Goal: Book appointment/travel/reservation

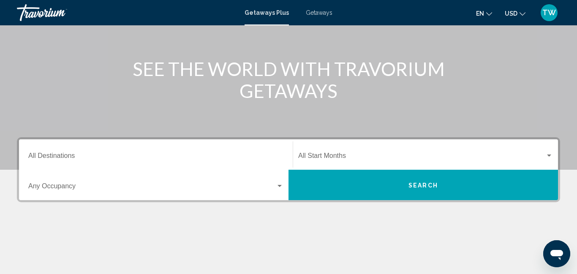
scroll to position [84, 0]
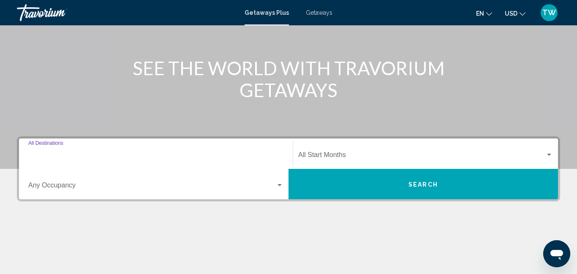
click at [61, 153] on input "Destination All Destinations" at bounding box center [155, 157] width 255 height 8
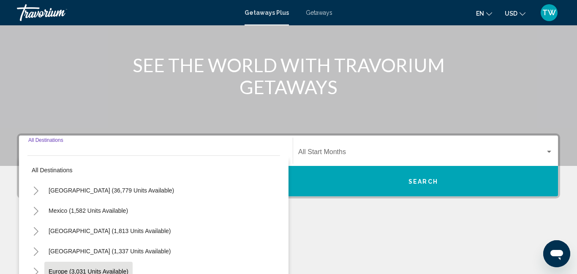
scroll to position [193, 0]
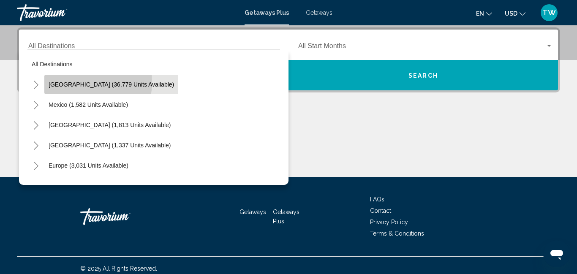
click at [77, 82] on span "[GEOGRAPHIC_DATA] (36,779 units available)" at bounding box center [111, 84] width 125 height 7
type input "**********"
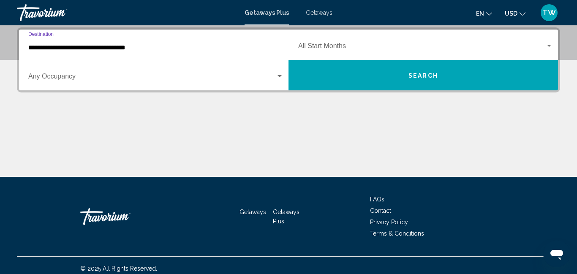
click at [280, 76] on div "Search widget" at bounding box center [279, 76] width 4 height 2
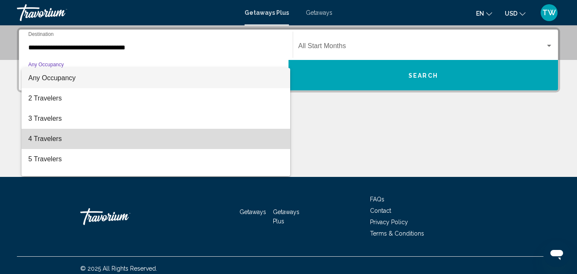
click at [209, 135] on span "4 Travelers" at bounding box center [155, 139] width 255 height 20
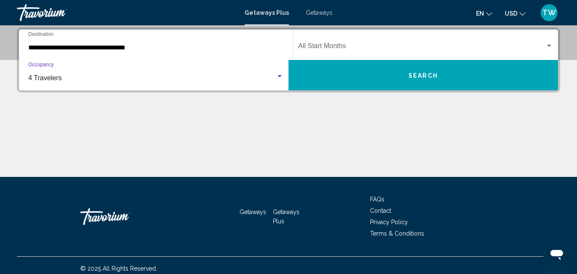
click at [548, 45] on div "Search widget" at bounding box center [549, 46] width 4 height 2
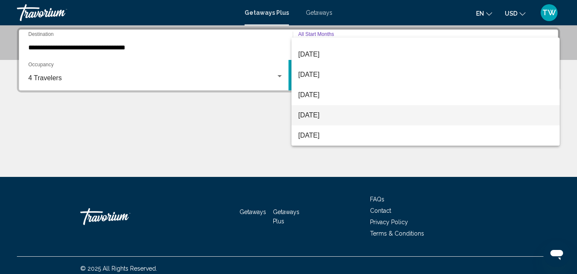
scroll to position [34, 0]
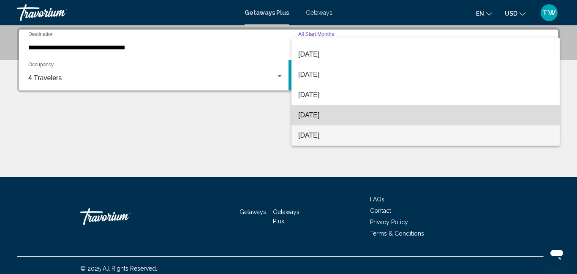
click at [327, 117] on span "[DATE]" at bounding box center [425, 115] width 255 height 20
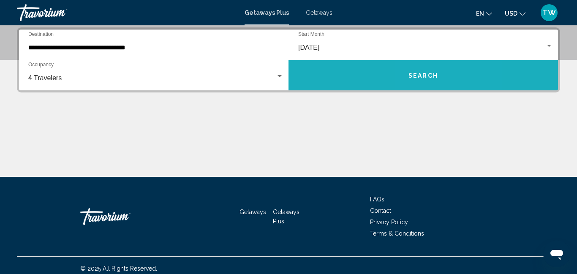
click at [426, 79] on button "Search" at bounding box center [422, 75] width 269 height 30
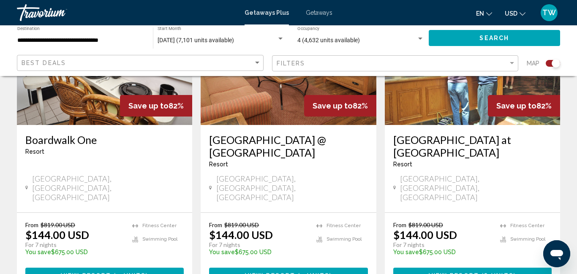
scroll to position [1334, 0]
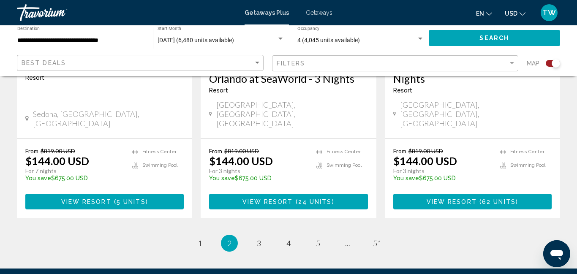
scroll to position [1419, 0]
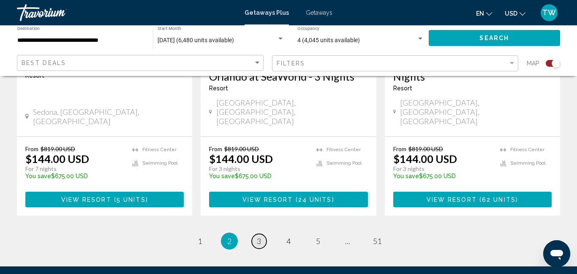
click at [259, 236] on span "3" at bounding box center [259, 240] width 4 height 9
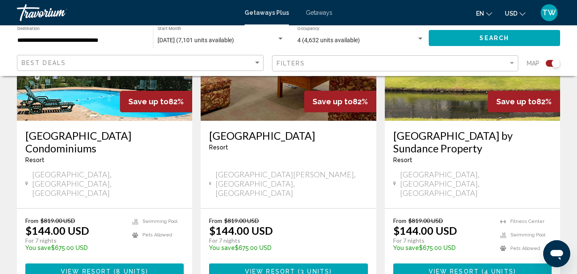
scroll to position [1351, 0]
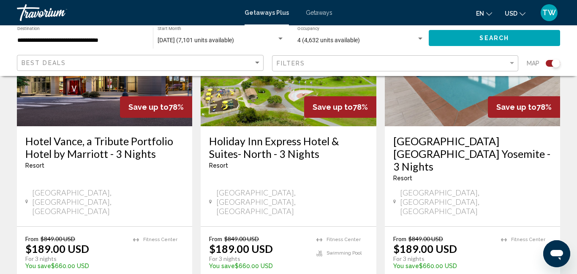
scroll to position [1368, 0]
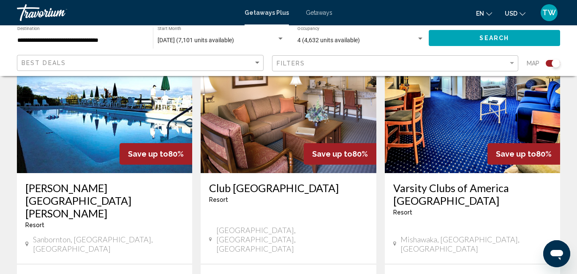
scroll to position [355, 0]
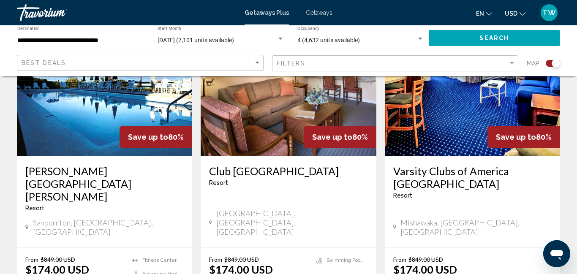
click at [346, 136] on span "Save up to" at bounding box center [332, 137] width 40 height 9
click at [241, 141] on img "Main content" at bounding box center [288, 88] width 175 height 135
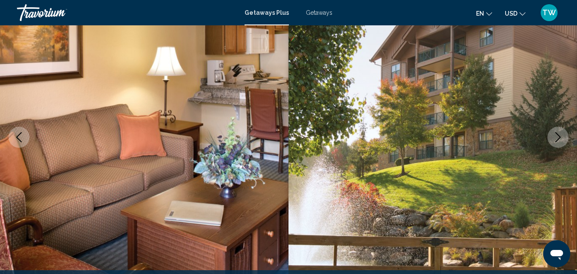
scroll to position [106, 0]
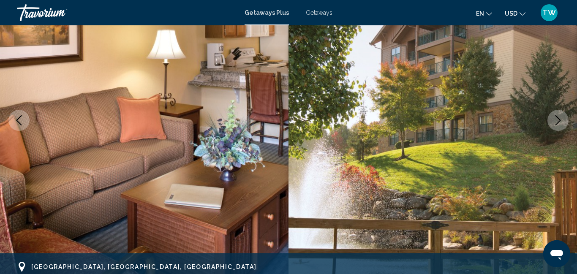
click at [560, 114] on button "Next image" at bounding box center [557, 120] width 21 height 21
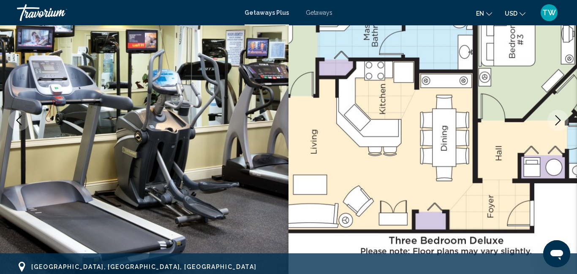
click at [554, 120] on icon "Next image" at bounding box center [558, 120] width 10 height 10
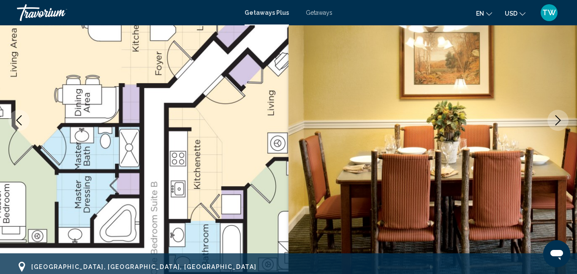
click at [554, 120] on icon "Next image" at bounding box center [558, 120] width 10 height 10
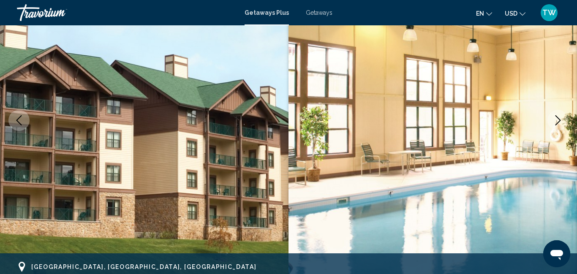
click at [554, 120] on icon "Next image" at bounding box center [558, 120] width 10 height 10
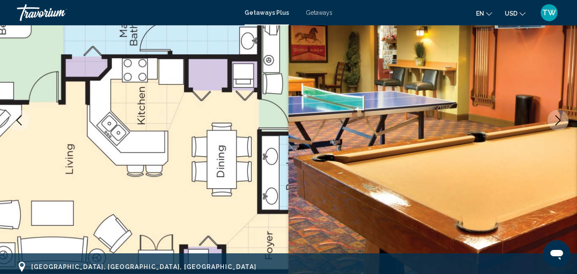
click at [554, 120] on icon "Next image" at bounding box center [558, 120] width 10 height 10
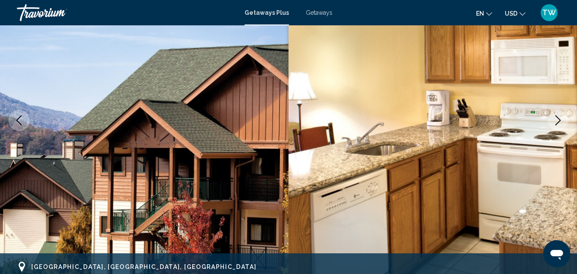
click at [554, 120] on icon "Next image" at bounding box center [558, 120] width 10 height 10
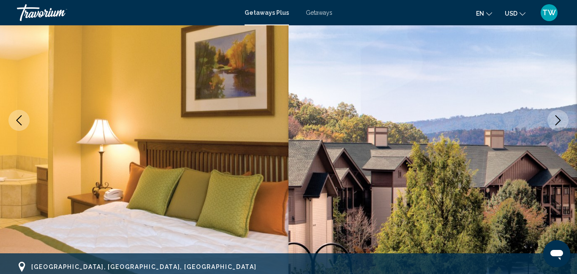
click at [554, 120] on icon "Next image" at bounding box center [558, 120] width 10 height 10
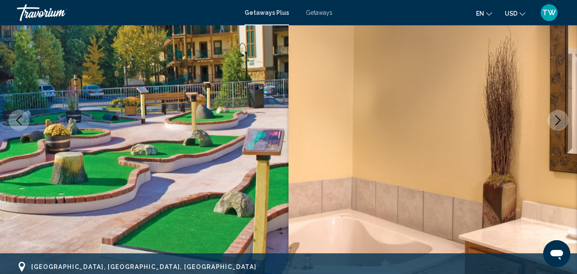
click at [554, 120] on icon "Next image" at bounding box center [558, 120] width 10 height 10
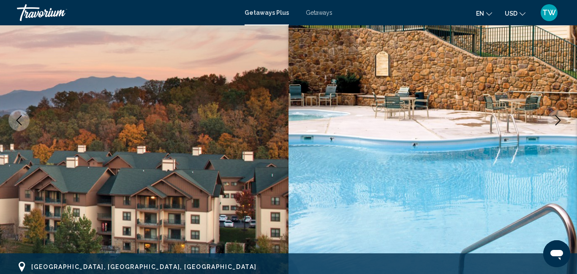
click at [554, 120] on icon "Next image" at bounding box center [558, 120] width 10 height 10
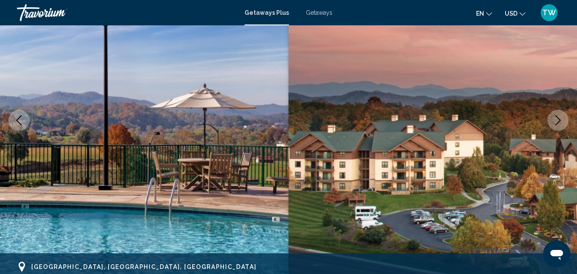
click at [554, 120] on icon "Next image" at bounding box center [558, 120] width 10 height 10
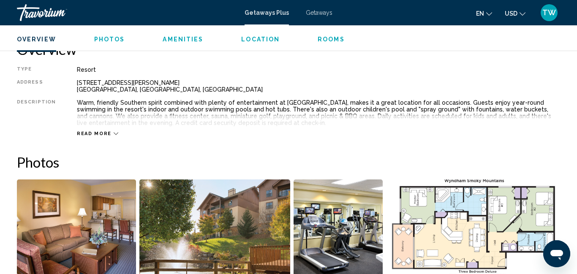
scroll to position [443, 0]
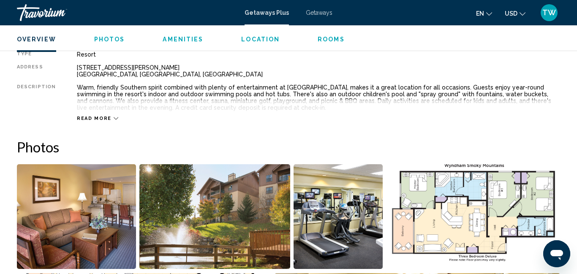
click at [114, 119] on icon "Main content" at bounding box center [116, 118] width 5 height 5
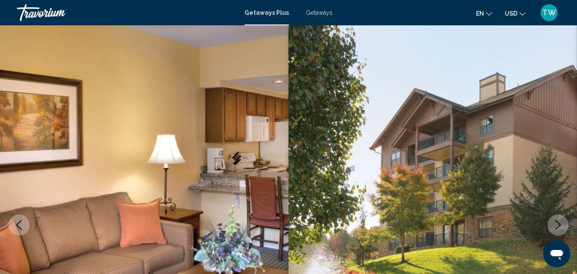
scroll to position [0, 0]
